Goal: Task Accomplishment & Management: Manage account settings

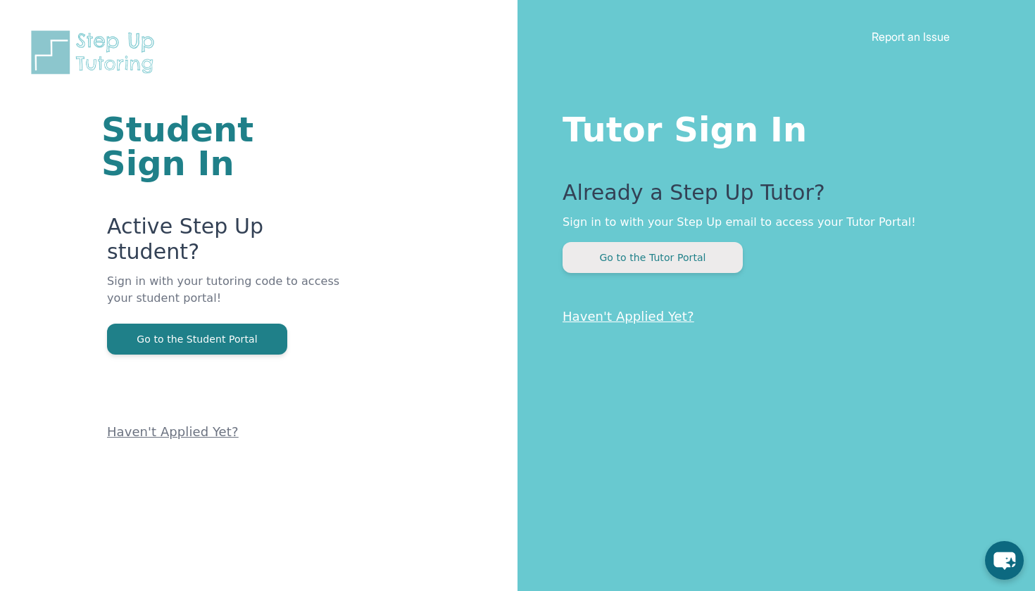
click at [668, 257] on button "Go to the Tutor Portal" at bounding box center [653, 257] width 180 height 31
click at [698, 256] on button "Go to the Tutor Portal" at bounding box center [653, 257] width 180 height 31
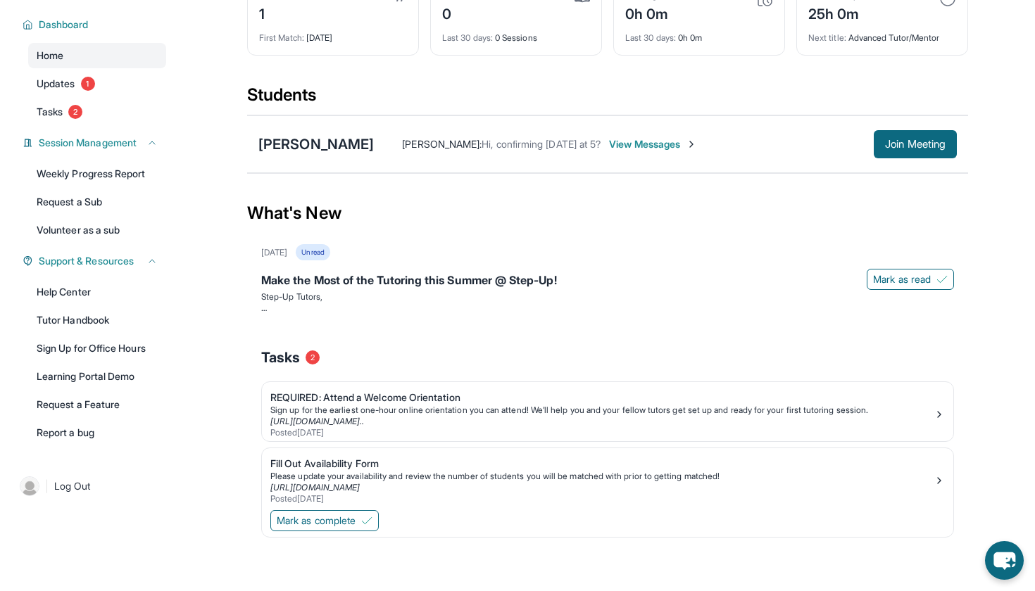
scroll to position [92, 0]
click at [354, 519] on span "Mark as complete" at bounding box center [316, 521] width 79 height 14
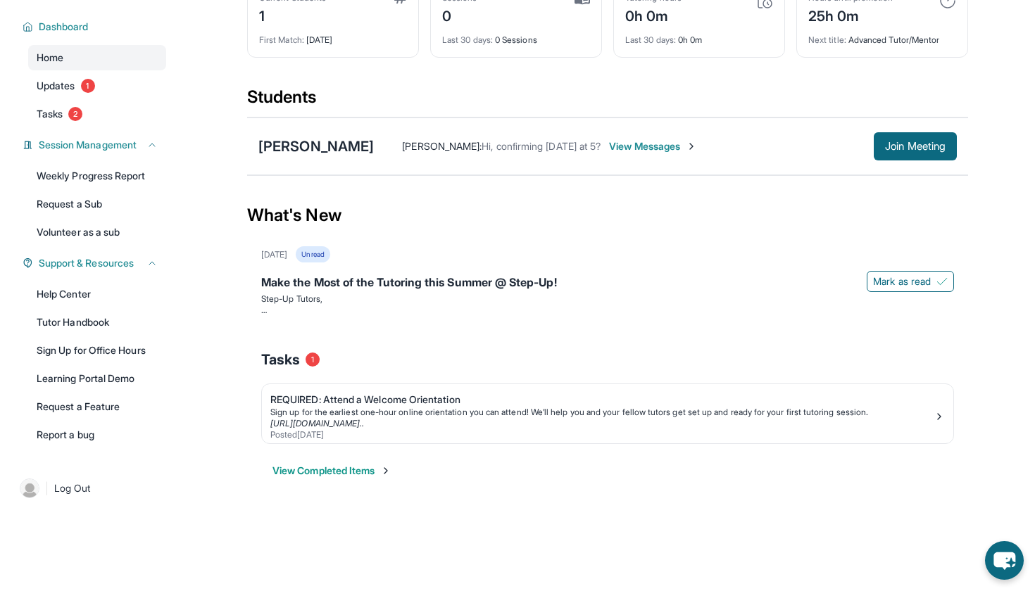
click at [625, 146] on span "View Messages" at bounding box center [653, 146] width 88 height 14
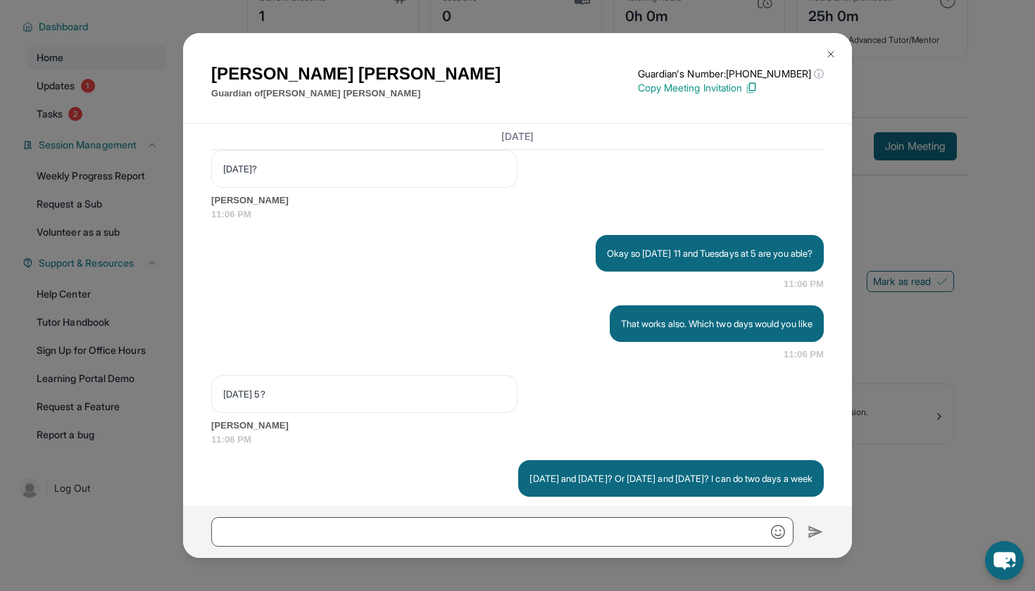
scroll to position [2142, 0]
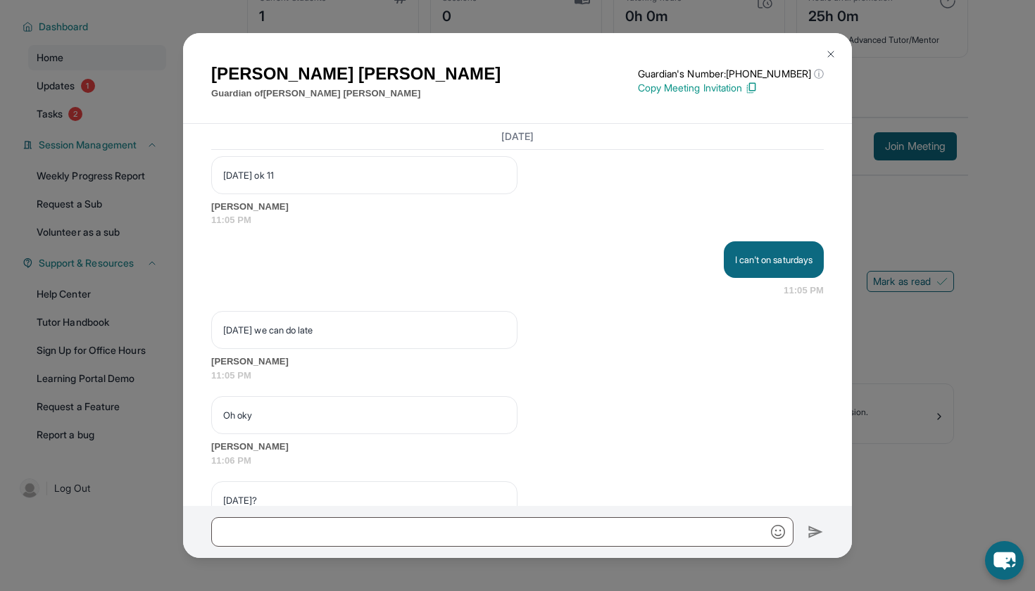
click at [726, 90] on p "Copy Meeting Invitation" at bounding box center [731, 88] width 186 height 14
click at [829, 56] on img at bounding box center [830, 54] width 11 height 11
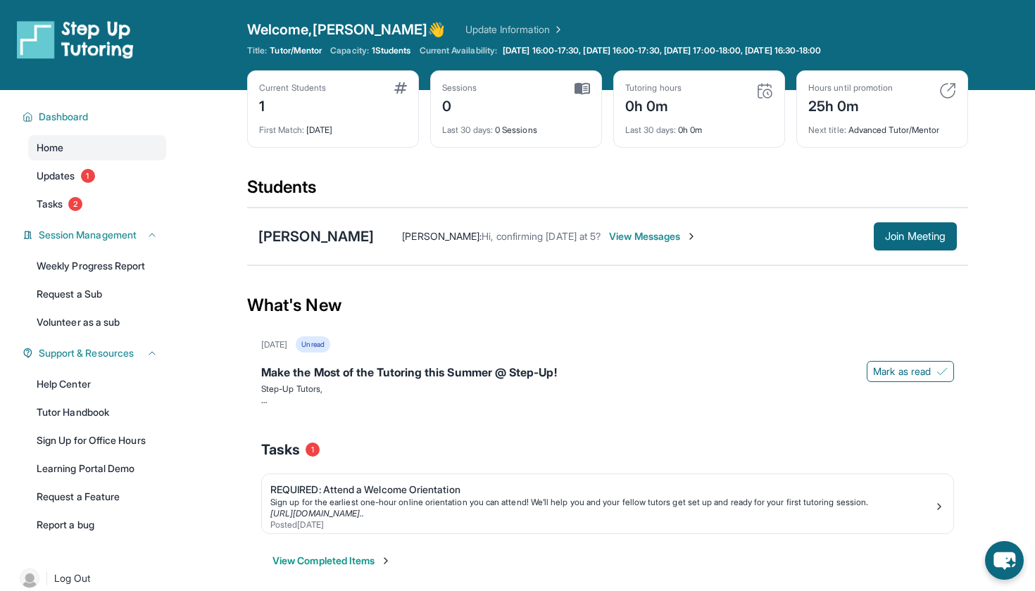
scroll to position [0, 0]
click at [897, 241] on span "Join Meeting" at bounding box center [915, 236] width 61 height 8
click at [82, 171] on link "Updates 1" at bounding box center [97, 175] width 138 height 25
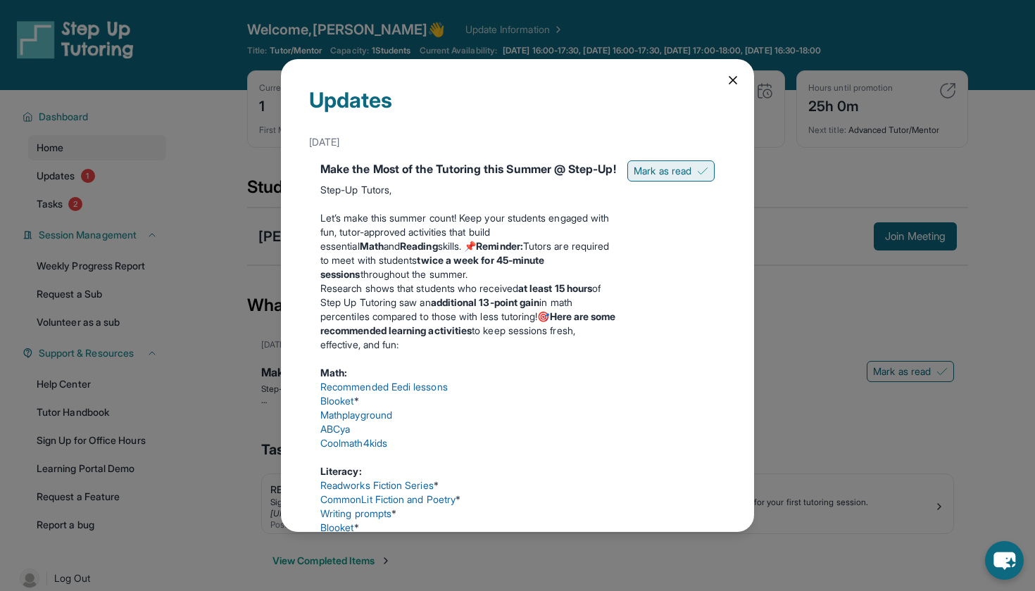
click at [658, 167] on span "Mark as read" at bounding box center [663, 171] width 58 height 14
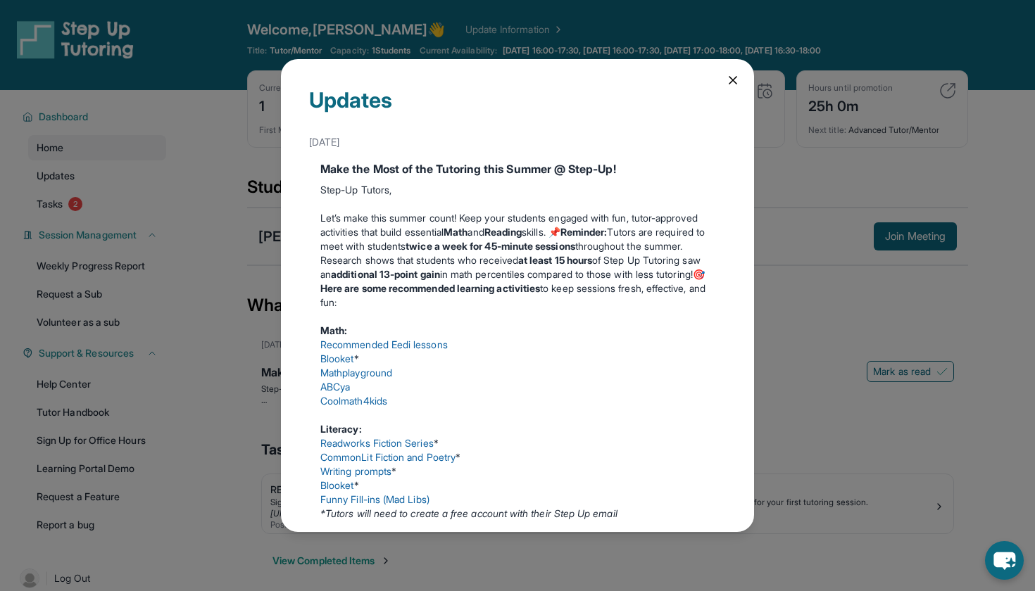
click at [732, 87] on icon at bounding box center [733, 80] width 14 height 14
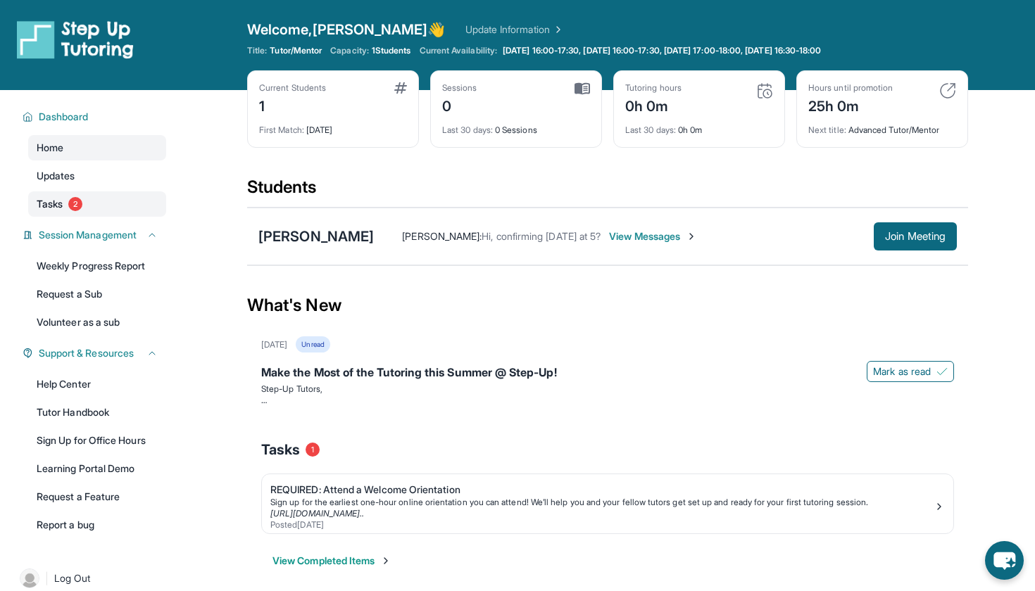
click at [61, 199] on span "Tasks" at bounding box center [50, 204] width 26 height 14
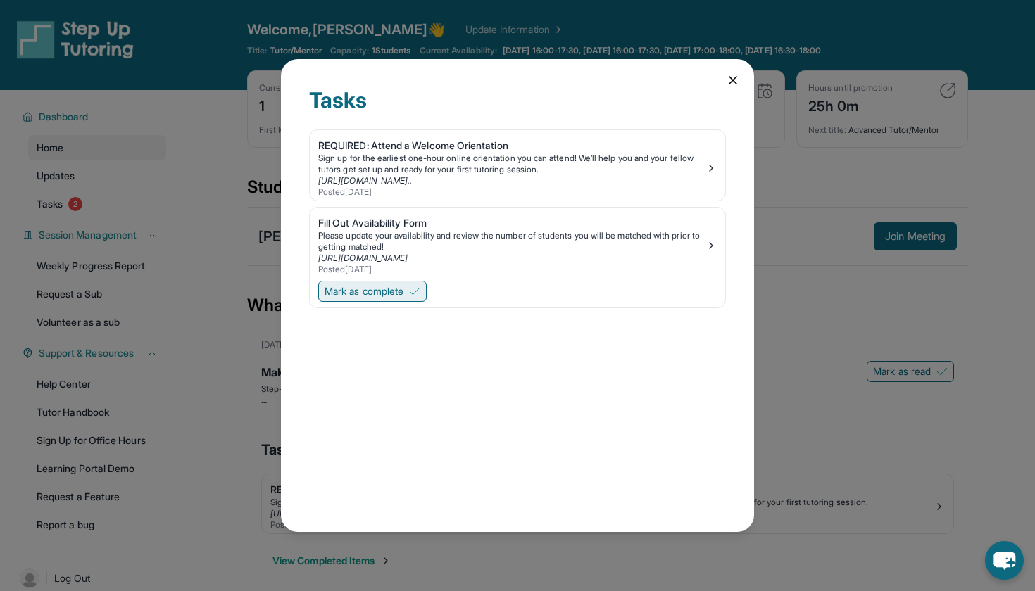
click at [387, 290] on span "Mark as complete" at bounding box center [364, 291] width 79 height 14
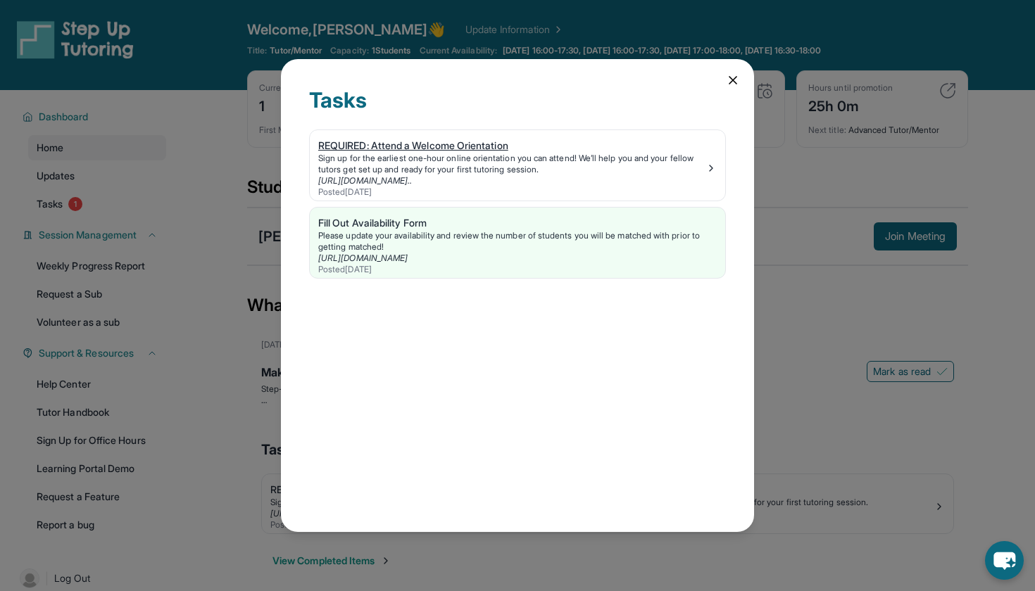
click at [661, 178] on div "https://calendly.com/stepup-tut/welcome-orientatio..." at bounding box center [511, 180] width 387 height 11
click at [733, 84] on icon at bounding box center [733, 80] width 14 height 14
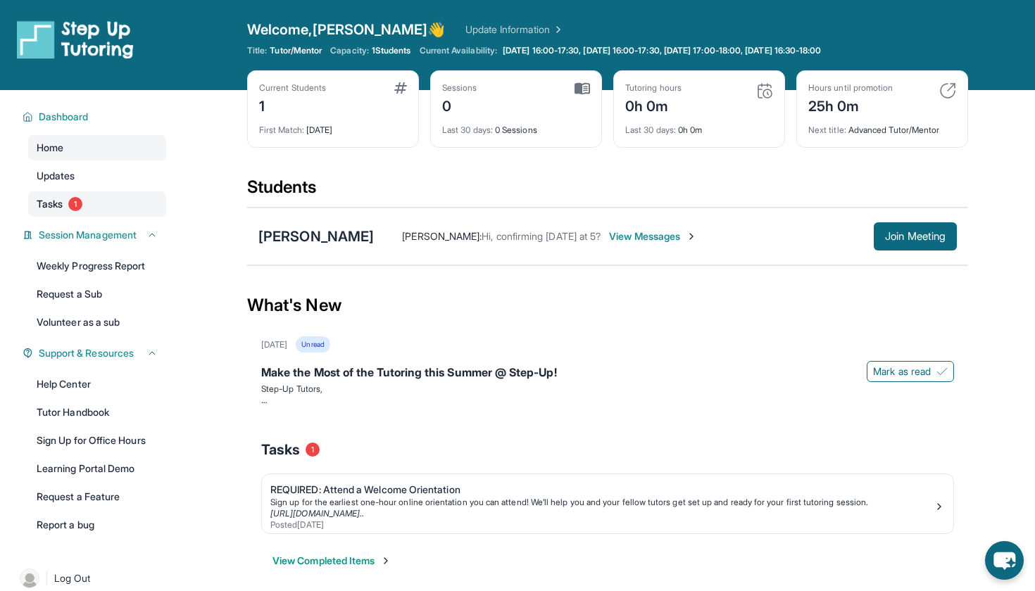
click at [77, 207] on span "1" at bounding box center [75, 204] width 14 height 14
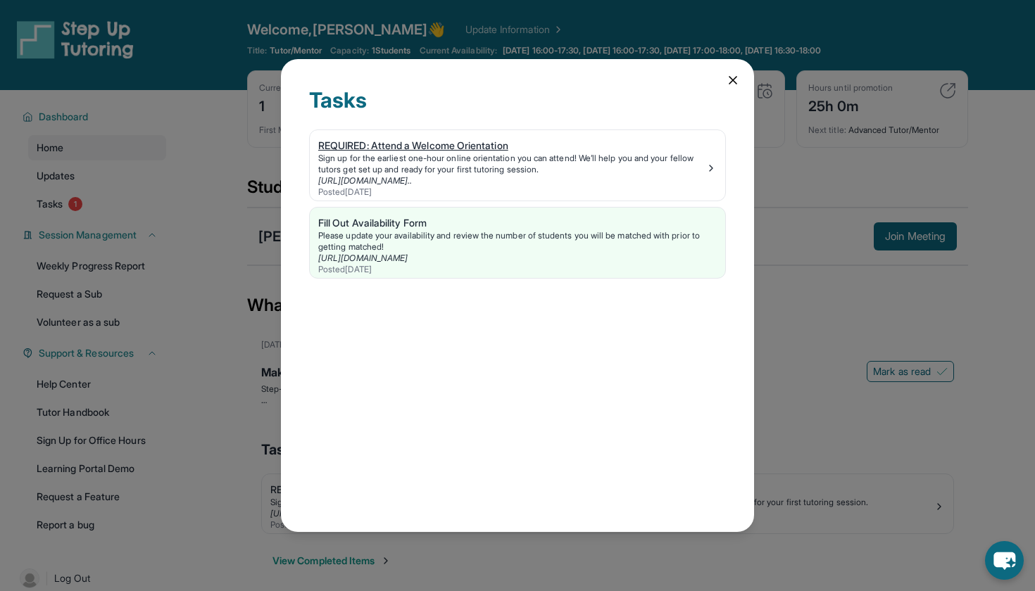
click at [453, 187] on div "Posted 6/11/2025" at bounding box center [511, 192] width 387 height 11
click at [529, 248] on div "Please update your availability and review the number of students you will be m…" at bounding box center [517, 241] width 398 height 23
click at [734, 83] on icon at bounding box center [733, 80] width 14 height 14
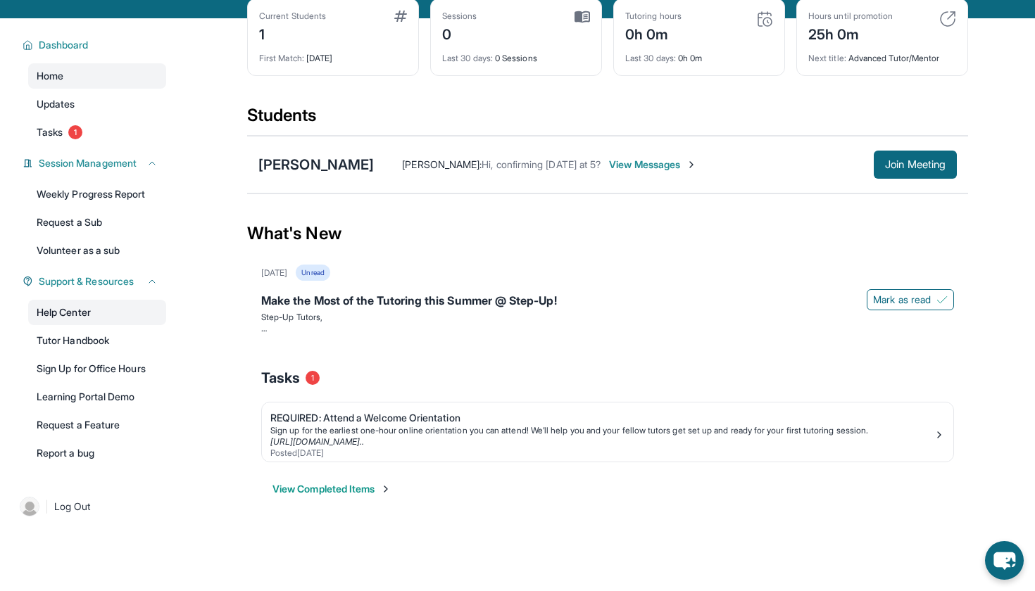
scroll to position [75, 0]
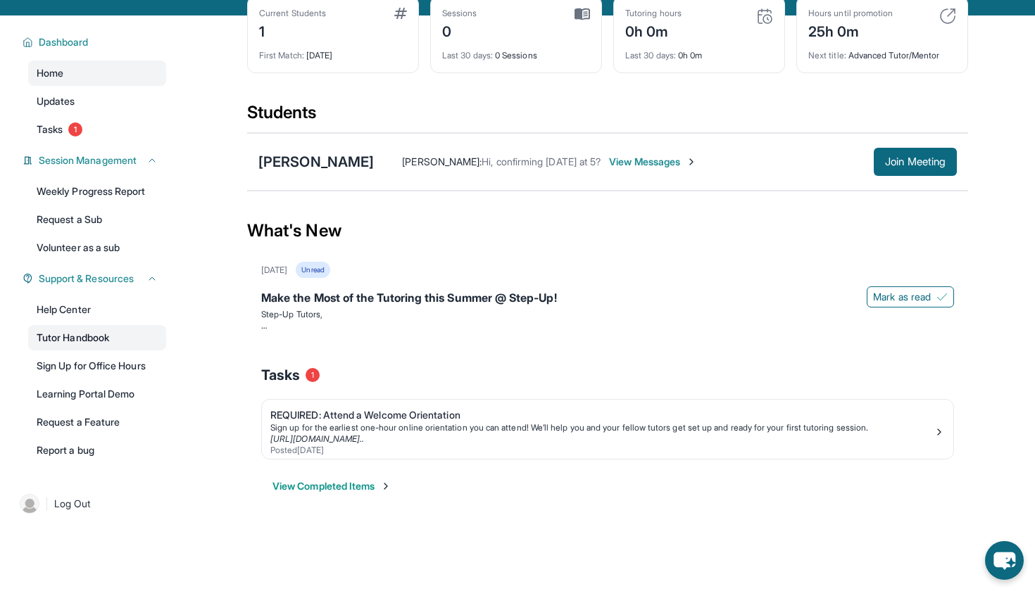
click at [68, 342] on link "Tutor Handbook" at bounding box center [97, 337] width 138 height 25
